Goal: Information Seeking & Learning: Check status

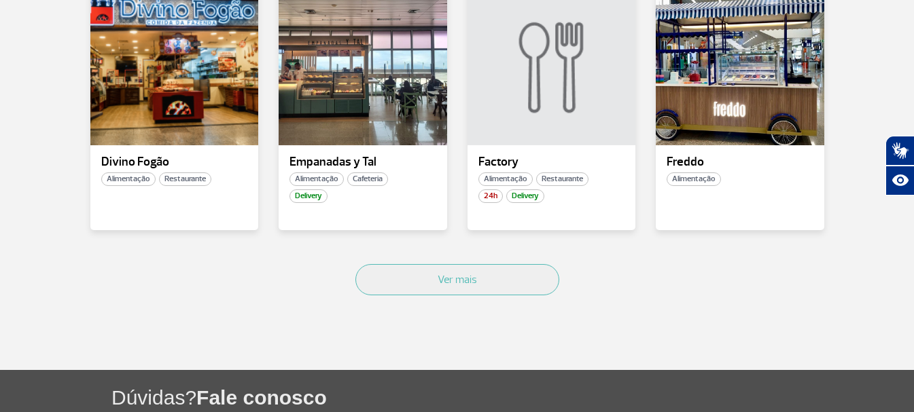
scroll to position [981, 0]
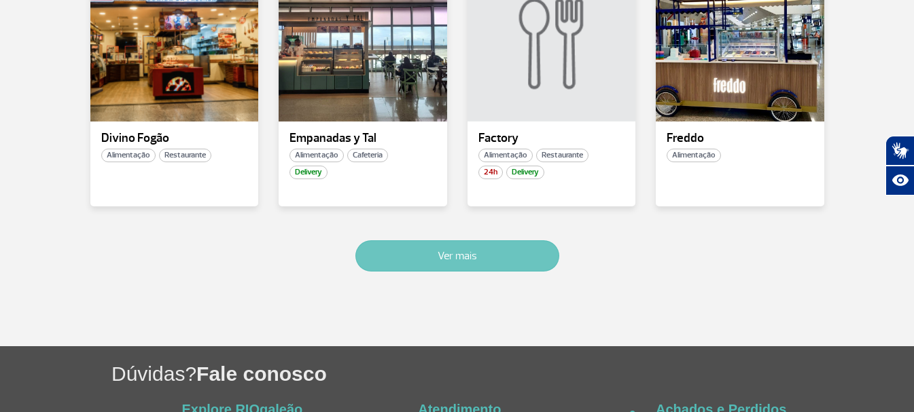
click at [508, 256] on button "Ver mais" at bounding box center [457, 256] width 204 height 31
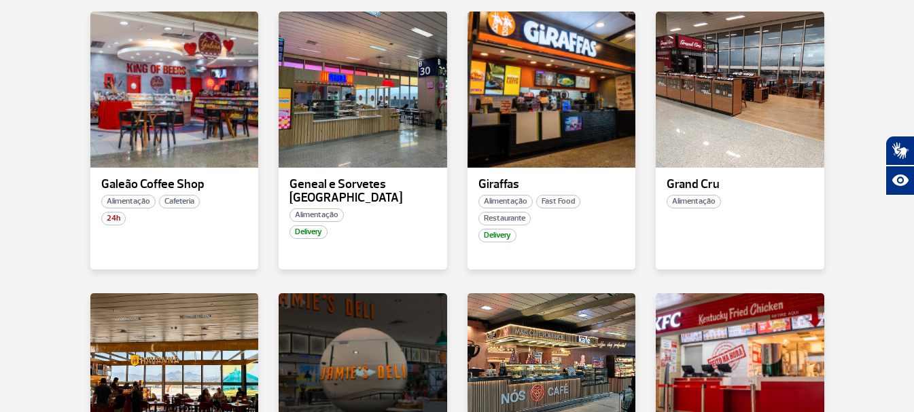
scroll to position [1196, 0]
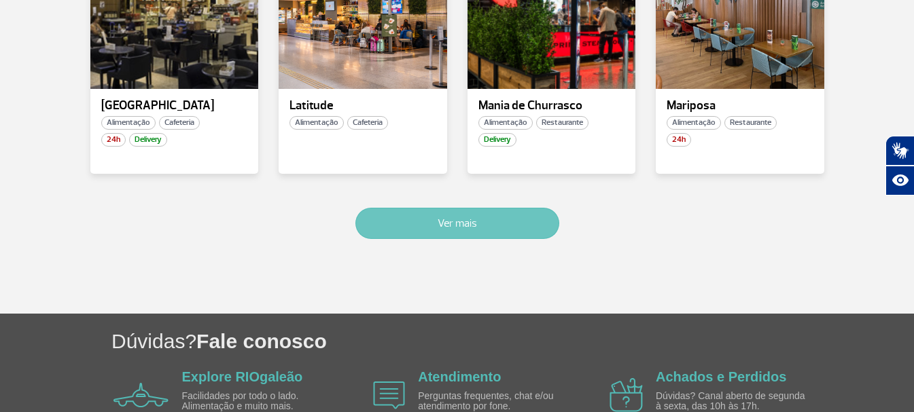
click at [507, 226] on button "Ver mais" at bounding box center [457, 223] width 204 height 31
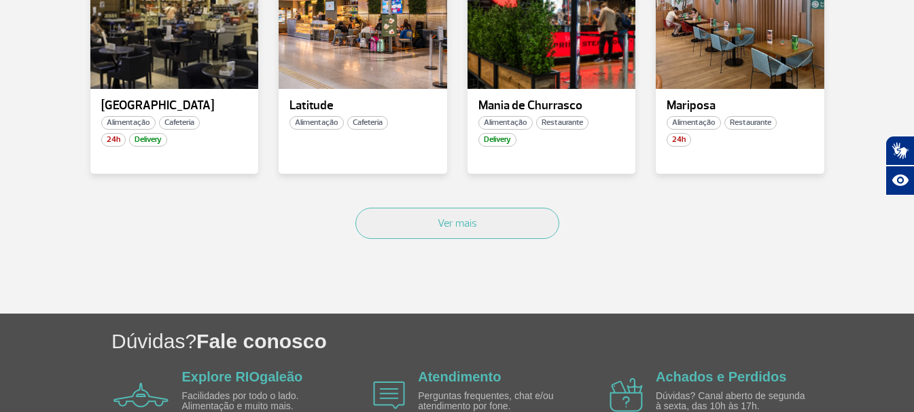
scroll to position [2621, 0]
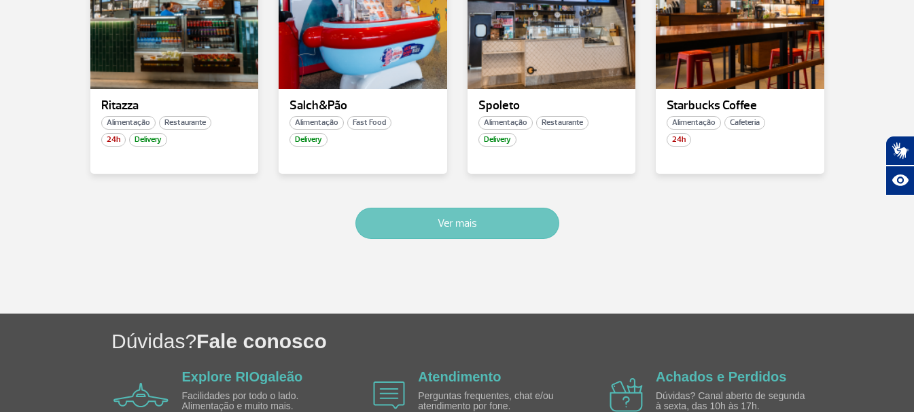
click at [519, 230] on button "Ver mais" at bounding box center [457, 223] width 204 height 31
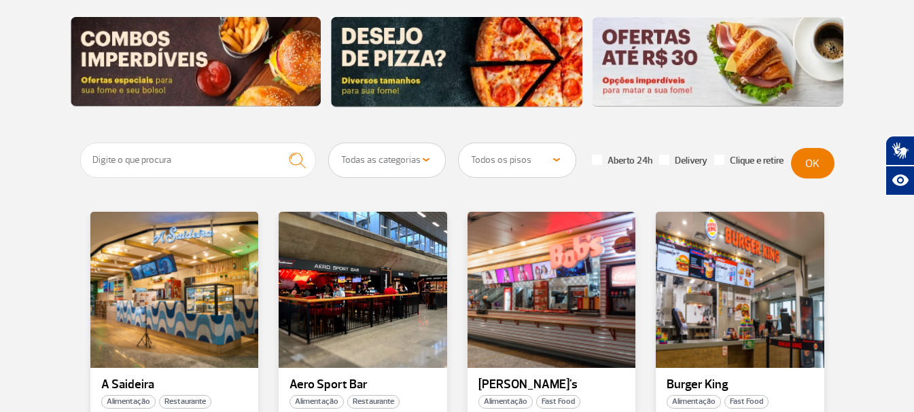
scroll to position [0, 0]
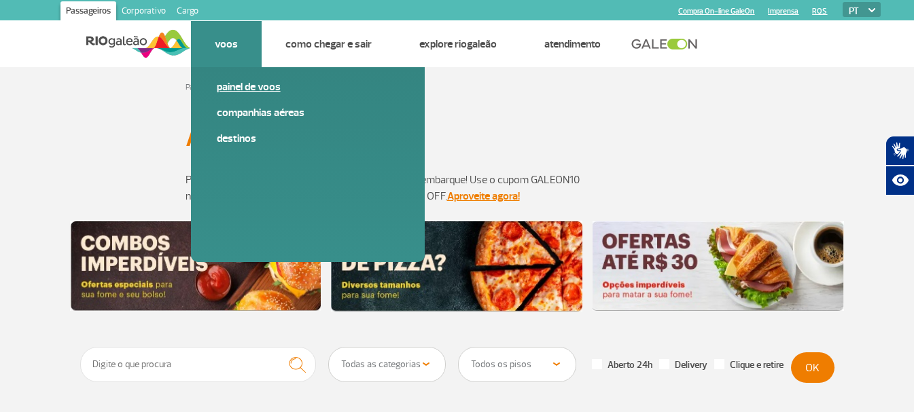
click at [247, 89] on link "Painel de voos" at bounding box center [308, 87] width 182 height 15
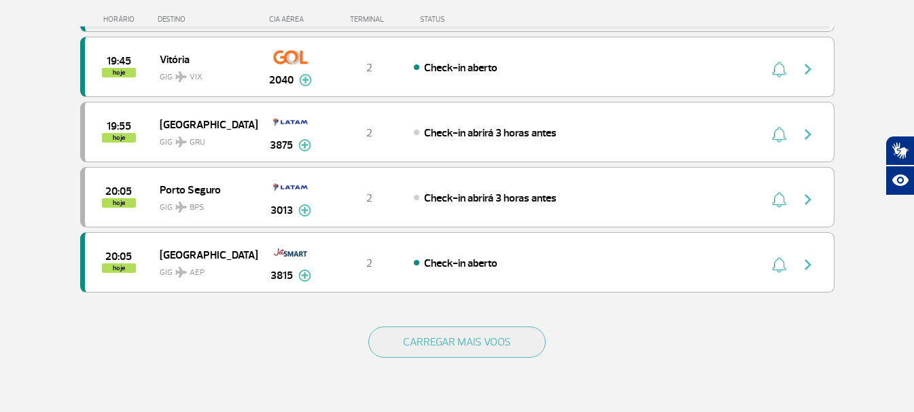
scroll to position [1252, 0]
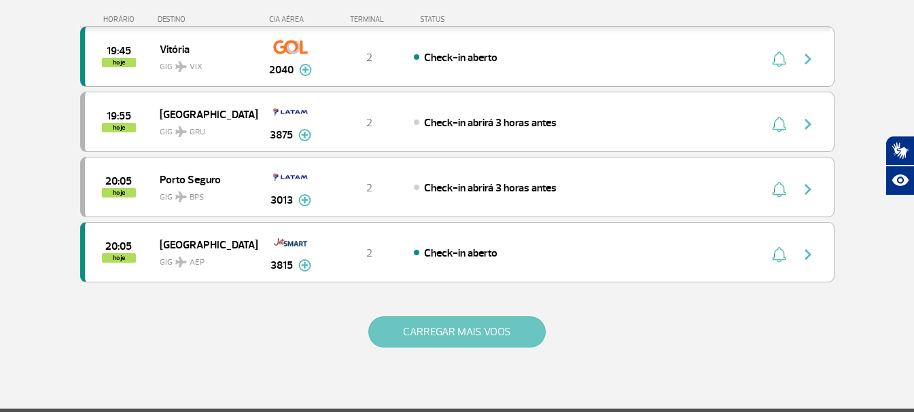
click at [463, 336] on button "CARREGAR MAIS VOOS" at bounding box center [456, 332] width 177 height 31
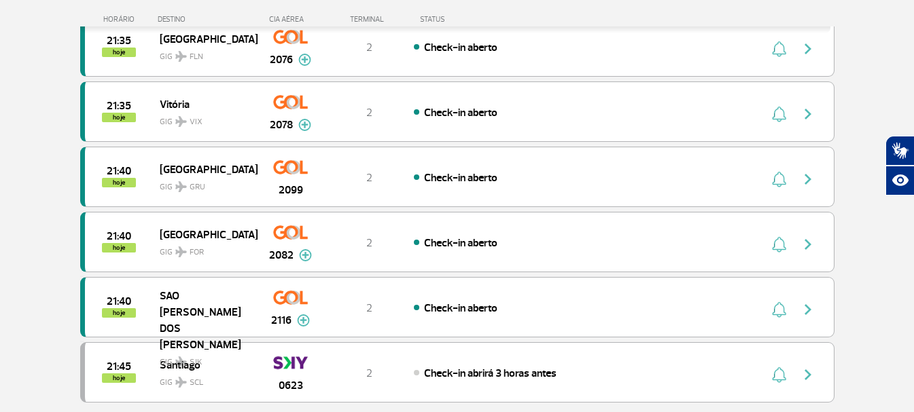
scroll to position [2492, 0]
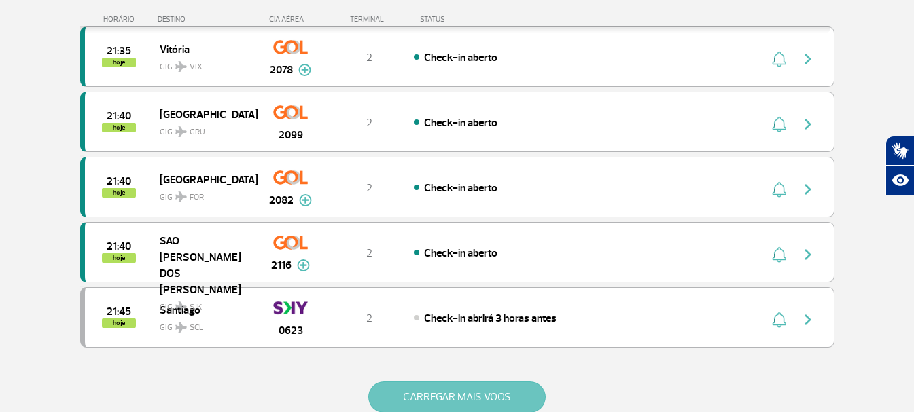
click at [477, 397] on button "CARREGAR MAIS VOOS" at bounding box center [456, 397] width 177 height 31
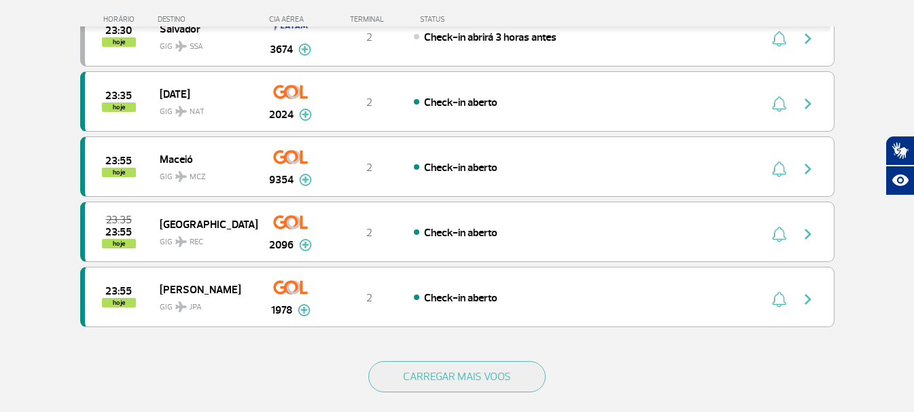
scroll to position [3841, 0]
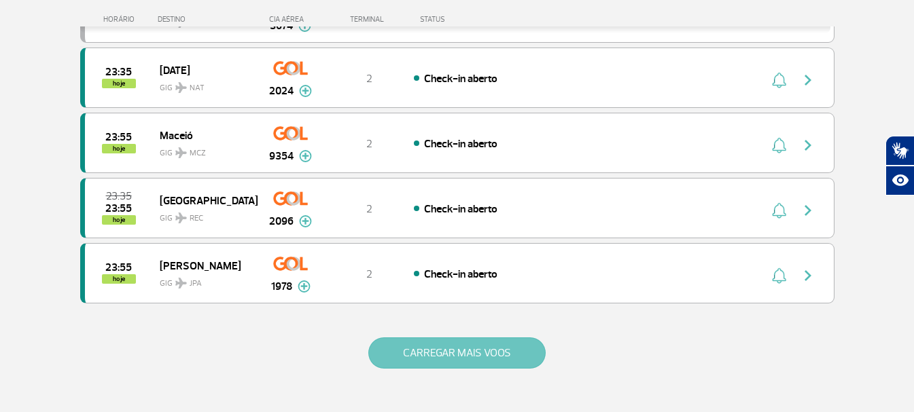
click at [483, 355] on button "CARREGAR MAIS VOOS" at bounding box center [456, 353] width 177 height 31
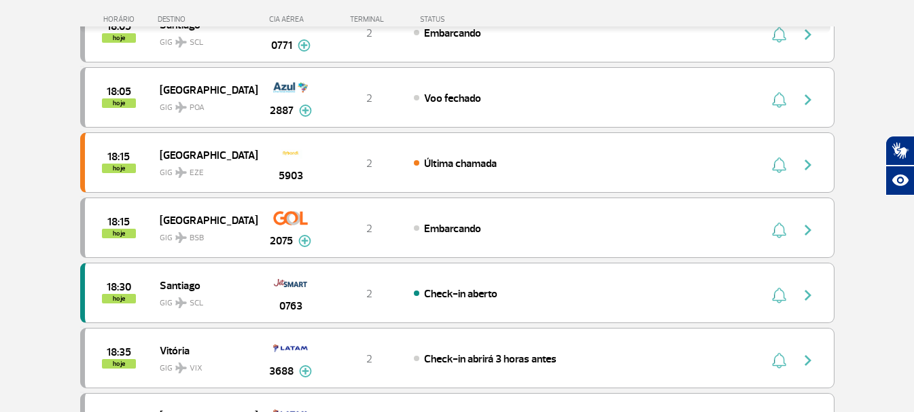
scroll to position [0, 0]
